Goal: Book appointment/travel/reservation

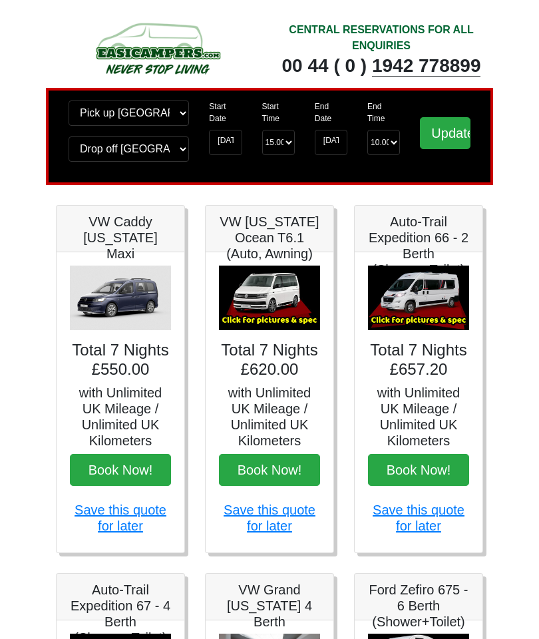
click at [281, 474] on button "Book Now!" at bounding box center [269, 470] width 101 height 32
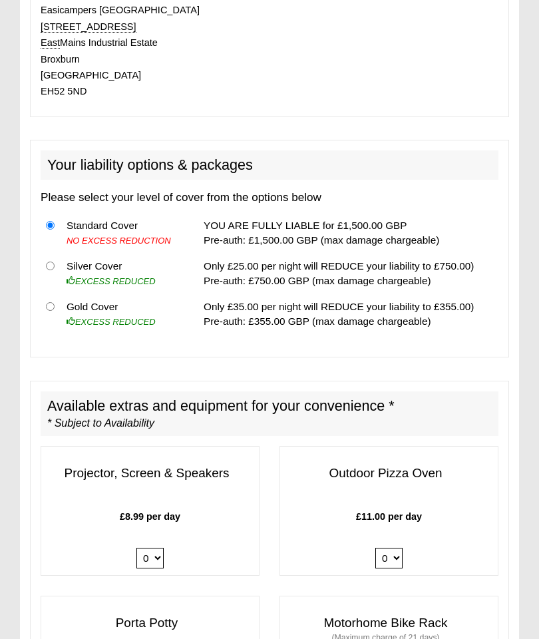
scroll to position [1163, 0]
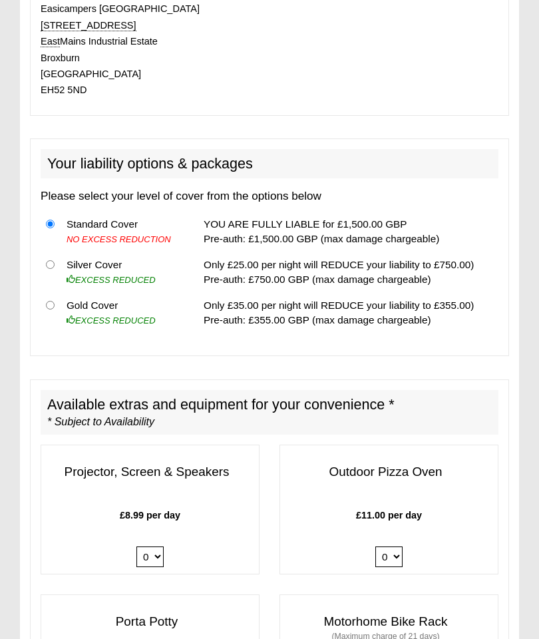
click at [45, 263] on th at bounding box center [51, 273] width 21 height 41
click at [50, 261] on input "radio" at bounding box center [50, 265] width 9 height 9
radio input "true"
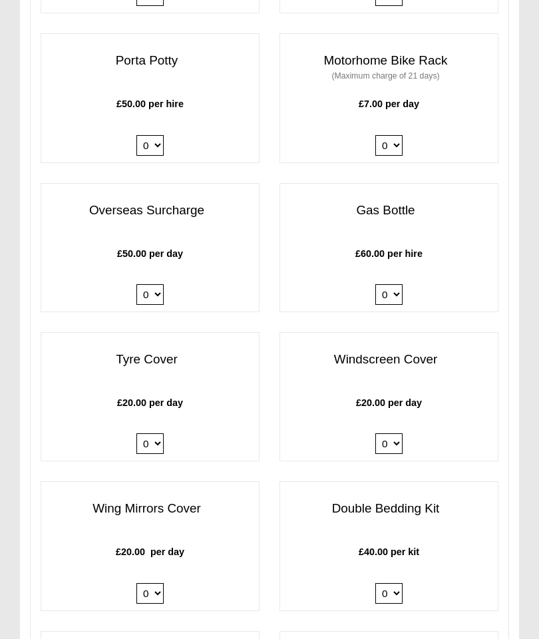
scroll to position [1807, 0]
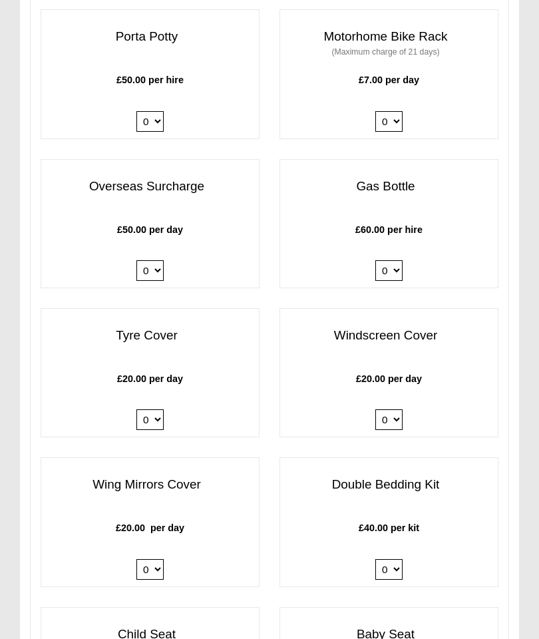
click at [388, 261] on select "0 1" at bounding box center [388, 271] width 27 height 21
select select "Gas Bottle x QTY 1 @ 60.00 GBP per hire."
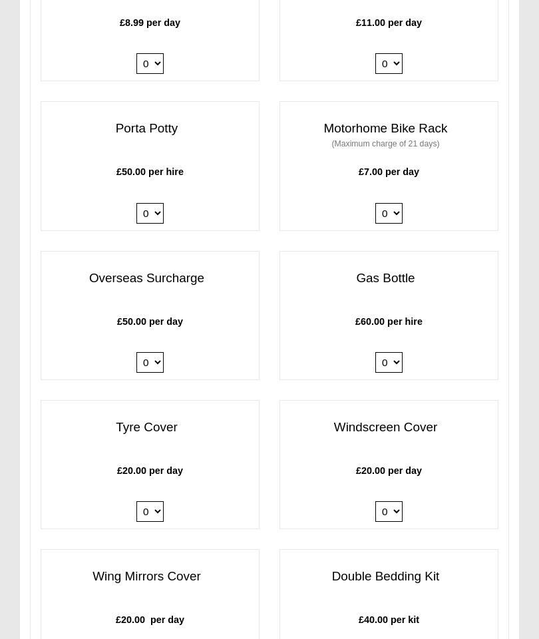
scroll to position [1783, 0]
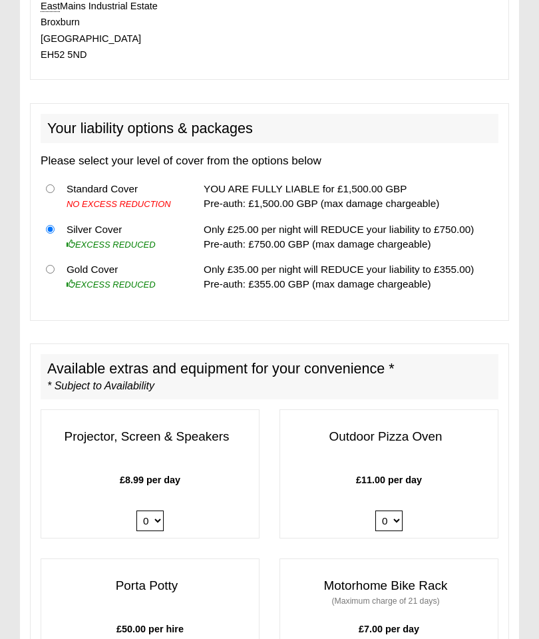
click at [460, 235] on td "Only £25.00 per night will REDUCE your liability to £750.00) Pre-auth: £750.00 …" at bounding box center [348, 237] width 300 height 41
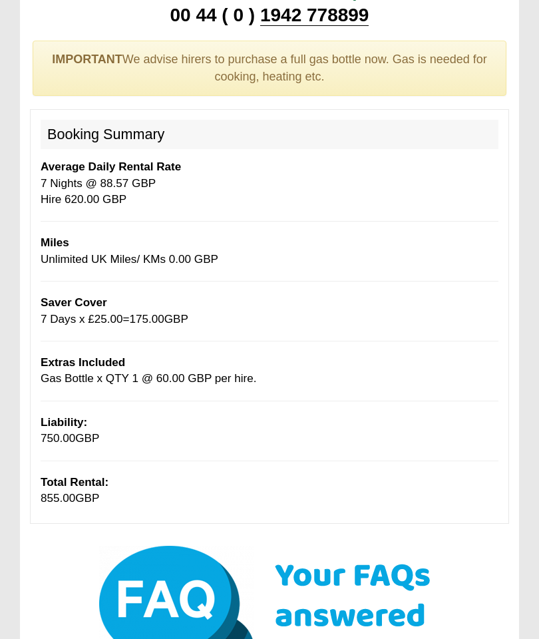
scroll to position [112, 0]
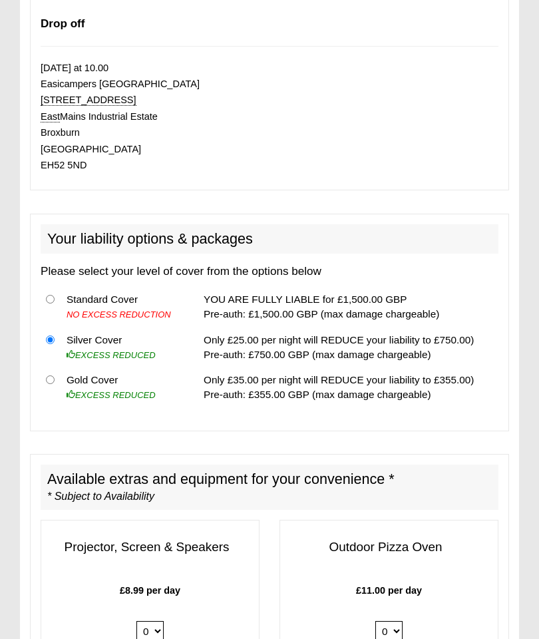
click at [47, 376] on input "radio" at bounding box center [50, 380] width 9 height 9
radio input "true"
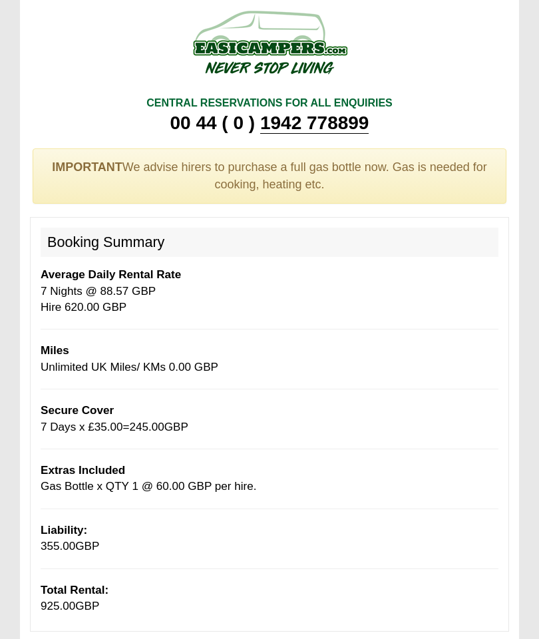
scroll to position [0, 0]
